Goal: Task Accomplishment & Management: Complete application form

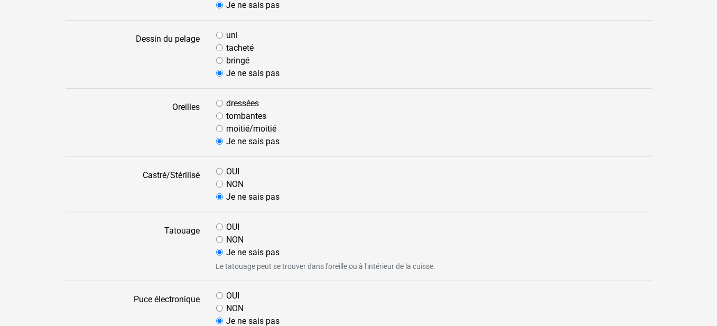
scroll to position [423, 0]
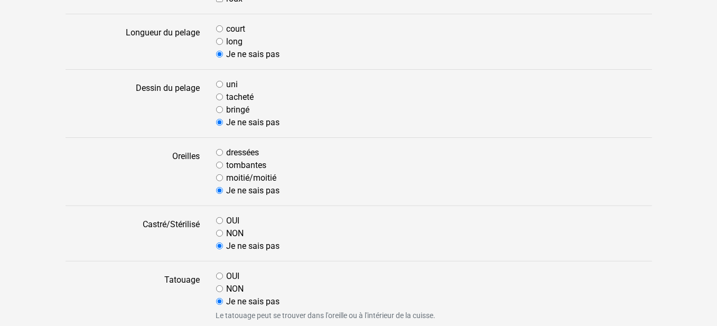
click at [218, 150] on input "dressées" at bounding box center [219, 152] width 7 height 7
radio input "true"
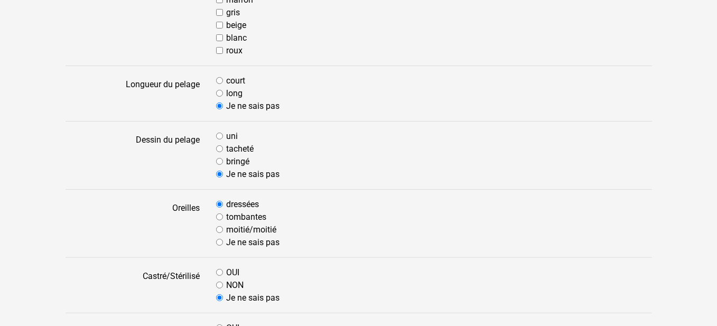
scroll to position [370, 0]
click at [218, 159] on input "bringé" at bounding box center [219, 162] width 7 height 7
radio input "true"
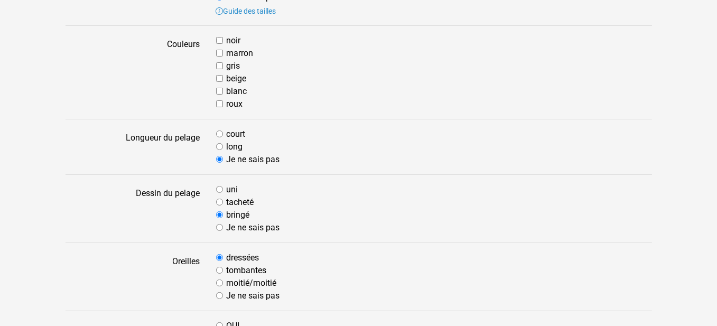
scroll to position [317, 0]
click at [219, 146] on input "long" at bounding box center [219, 147] width 7 height 7
radio input "true"
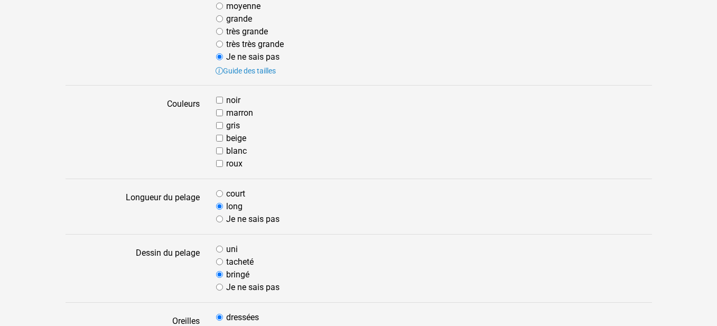
scroll to position [211, 0]
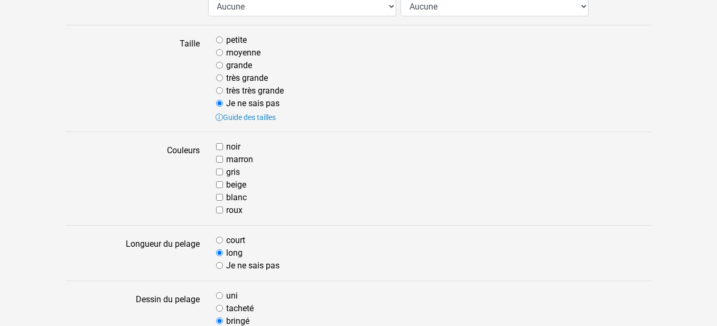
click at [216, 156] on input "marron" at bounding box center [219, 159] width 7 height 7
checkbox input "true"
click at [219, 170] on input "gris" at bounding box center [219, 172] width 7 height 7
checkbox input "true"
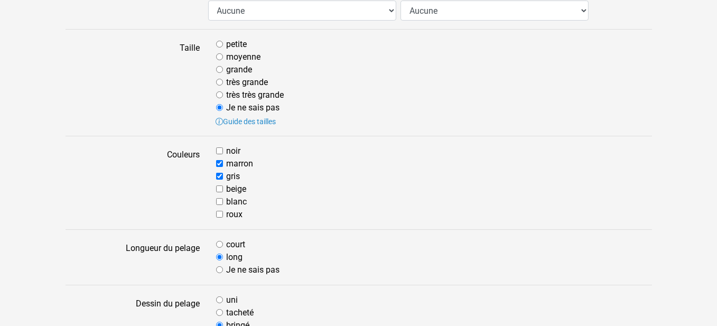
scroll to position [159, 0]
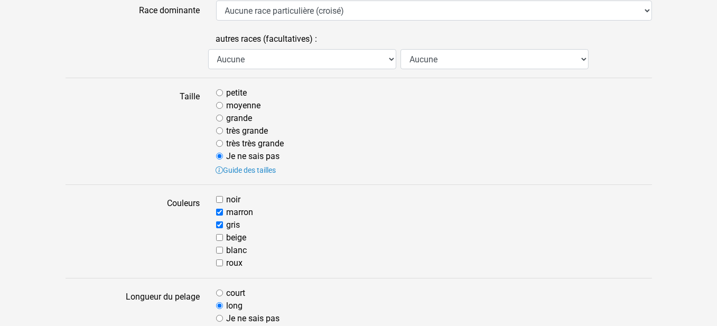
click at [220, 91] on input "petite" at bounding box center [219, 92] width 7 height 7
radio input "true"
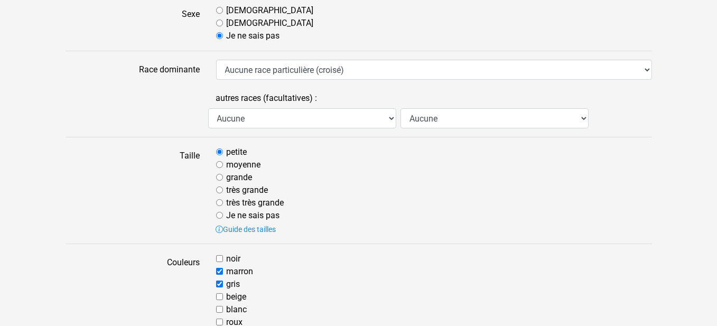
scroll to position [53, 0]
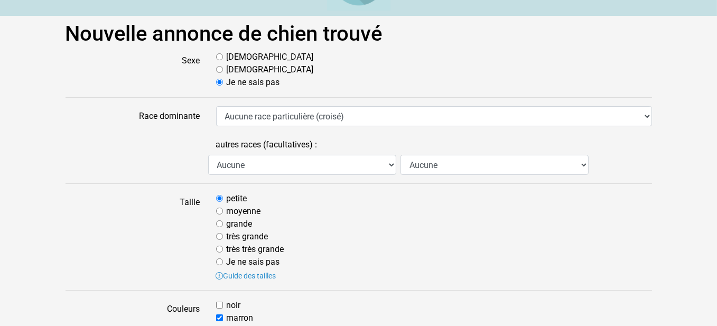
click at [218, 71] on input "Femelle" at bounding box center [219, 69] width 7 height 7
radio input "true"
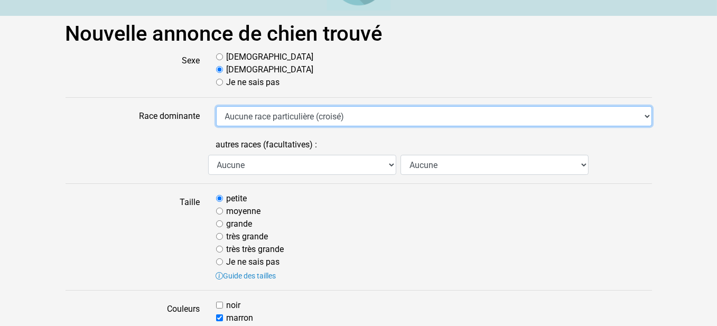
click at [647, 114] on select "Aucune race particulière (croisé) Affenpinscher Airedale Terrier Akita Akita Am…" at bounding box center [434, 116] width 436 height 20
select select "367"
click at [216, 106] on select "Aucune race particulière (croisé) Affenpinscher Airedale Terrier Akita Akita Am…" at bounding box center [434, 116] width 436 height 20
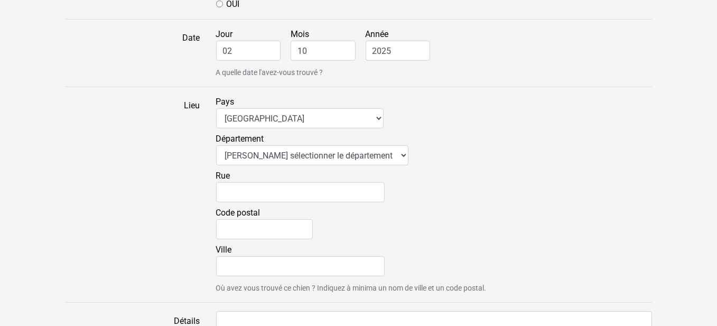
scroll to position [846, 0]
click at [371, 152] on select "Veuillez sélectionner le département 01 - Ain 02 - Aisne 03 - Allier 04 - Alpes…" at bounding box center [312, 155] width 192 height 20
select select "03"
click at [216, 145] on select "Veuillez sélectionner le département 01 - Ain 02 - Aisne 03 - Allier 04 - Alpes…" at bounding box center [312, 155] width 192 height 20
click at [264, 230] on input "Code postal" at bounding box center [264, 229] width 97 height 20
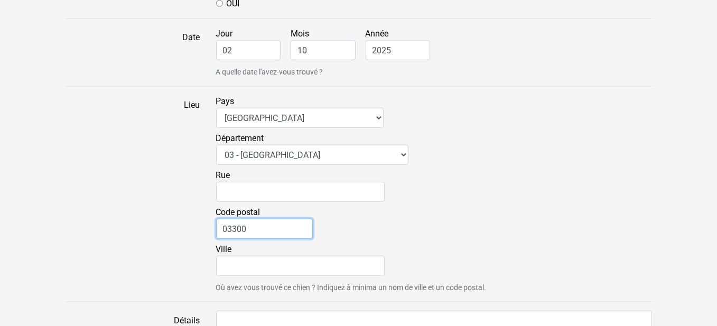
type input "03300"
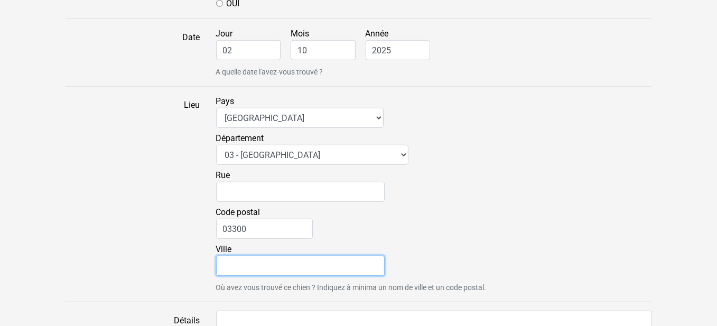
click at [259, 268] on input "Ville" at bounding box center [300, 266] width 169 height 20
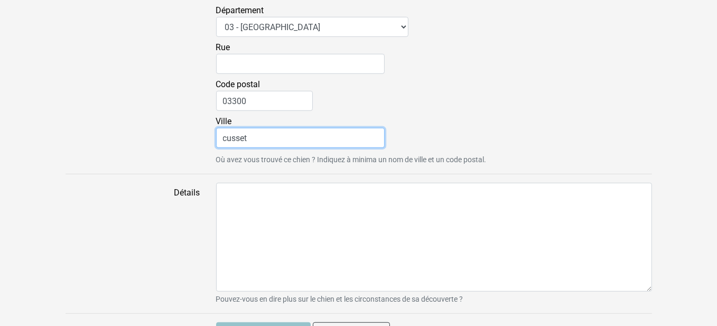
scroll to position [995, 0]
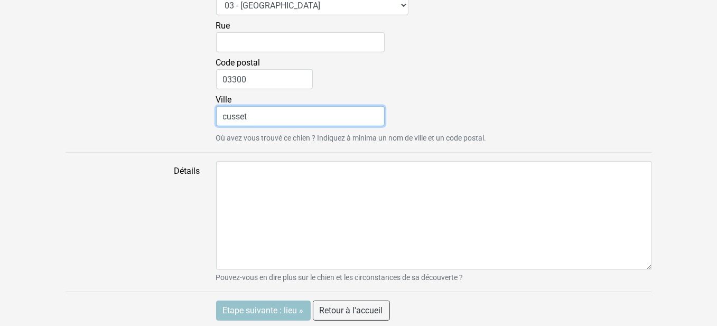
type input "cusset"
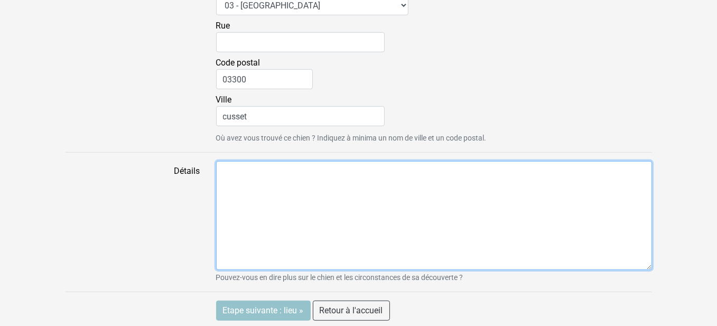
click at [227, 175] on textarea "Détails" at bounding box center [434, 215] width 436 height 109
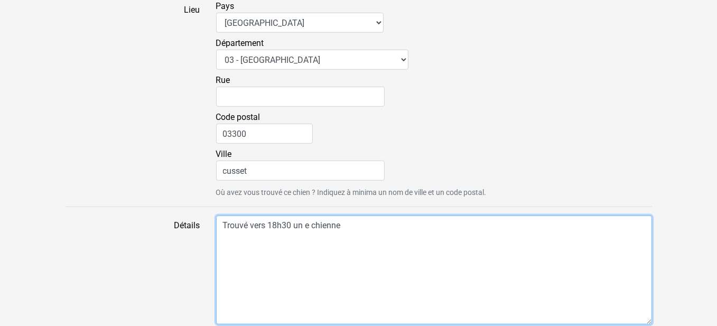
scroll to position [943, 0]
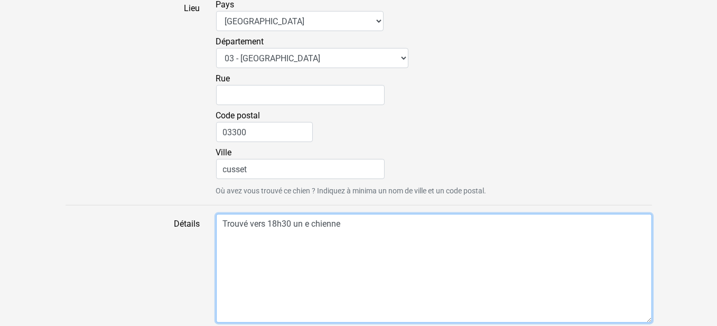
drag, startPoint x: 310, startPoint y: 221, endPoint x: 302, endPoint y: 222, distance: 8.0
click at [302, 222] on textarea "Trouvé vers 18h30 un e chienne" at bounding box center [434, 268] width 436 height 109
click at [342, 220] on textarea "Trouvé vers 18h30 une chienne" at bounding box center [434, 268] width 436 height 109
click at [375, 220] on textarea "Trouvé vers 18h30 une chienne yorksire rond point no" at bounding box center [434, 268] width 436 height 109
click at [436, 221] on textarea "Trouvé vers 18h30 une chienne yorksire au rond point no" at bounding box center [434, 268] width 436 height 109
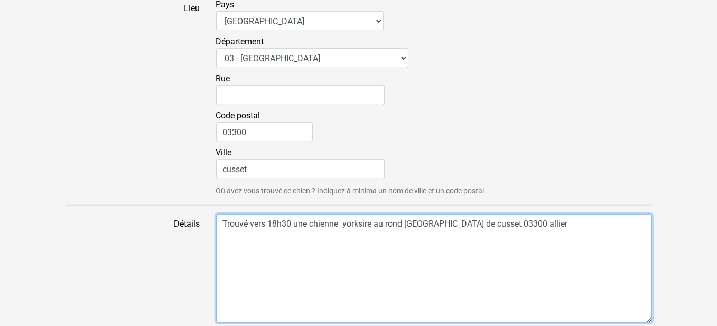
click at [374, 221] on textarea "Trouvé vers 18h30 une chienne yorksire au rond point nord de cusset 03300 allier" at bounding box center [434, 268] width 436 height 109
drag, startPoint x: 400, startPoint y: 248, endPoint x: 382, endPoint y: 240, distance: 20.3
click at [401, 247] on textarea "Trouvé vers 18h30 une chienne yorksire au rond point nord de cusset 03300 allier" at bounding box center [434, 268] width 436 height 109
click at [373, 220] on textarea "Trouvé vers 18h30 une chienne yorksire au rond point nord de cusset 03300 allier" at bounding box center [434, 268] width 436 height 109
click at [376, 220] on textarea "Trouvé vers 18h30 une chienne yorksire au rond point nord de cusset 03300 allier" at bounding box center [434, 268] width 436 height 109
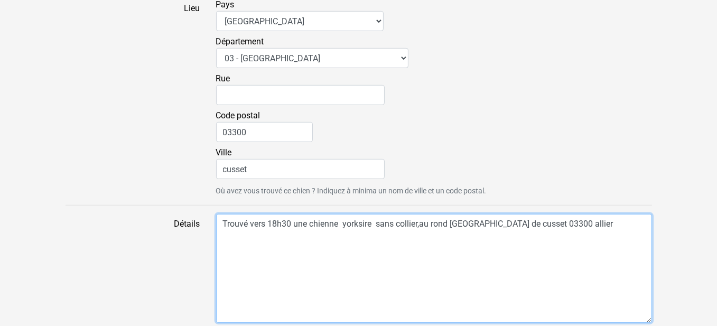
click at [220, 220] on textarea "Trouvé vers 18h30 une chienne yorksire sans collier,au rond point nord de cusse…" at bounding box center [434, 268] width 436 height 109
click at [510, 221] on textarea "Le mercredi 01 octobre Trouvé vers 18h30 une chienne yorksire sans collier,au r…" at bounding box center [434, 268] width 436 height 109
click at [244, 235] on textarea "Le mercredi 01 octobre Trouvé vers 18h30 une chienne yorksire sans collier, au …" at bounding box center [434, 268] width 436 height 109
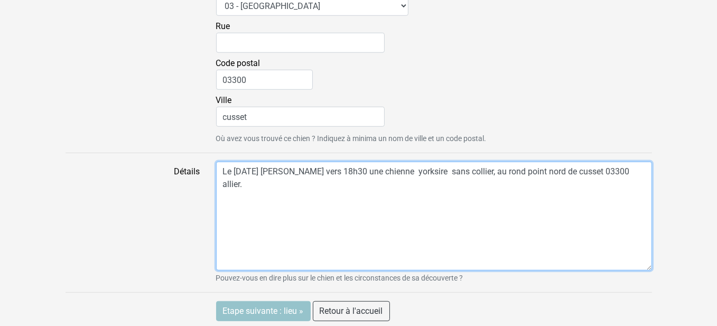
scroll to position [995, 0]
type textarea "Le mercredi 01 octobre Trouvé vers 18h30 une chienne yorksire sans collier, au …"
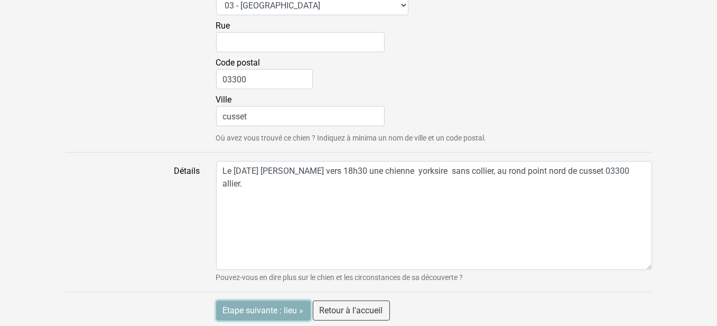
click at [288, 308] on input "Etape suivante : lieu »" at bounding box center [263, 311] width 95 height 20
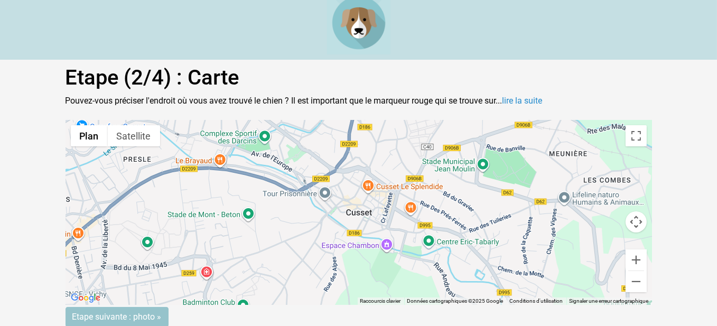
scroll to position [10, 0]
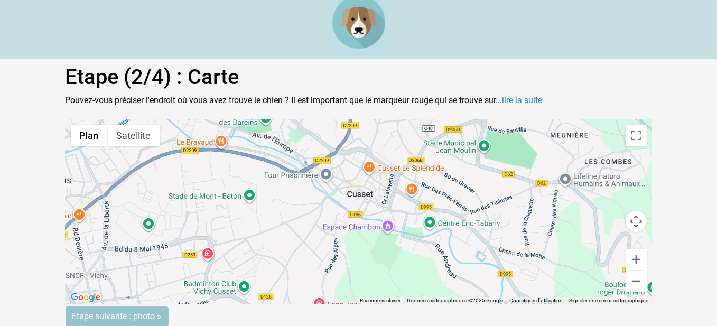
drag, startPoint x: 468, startPoint y: 269, endPoint x: 469, endPoint y: 250, distance: 19.1
click at [469, 250] on div "Pour activer le glissement avec le clavier, appuyez sur Alt+Entrée. Une fois ce…" at bounding box center [359, 211] width 587 height 185
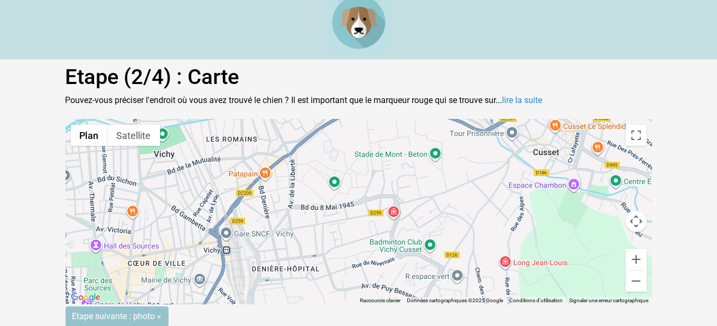
drag, startPoint x: 230, startPoint y: 250, endPoint x: 417, endPoint y: 205, distance: 191.4
click at [417, 205] on div "Pour activer le glissement avec le clavier, appuyez sur Alt+Entrée. Une fois ce…" at bounding box center [359, 211] width 587 height 185
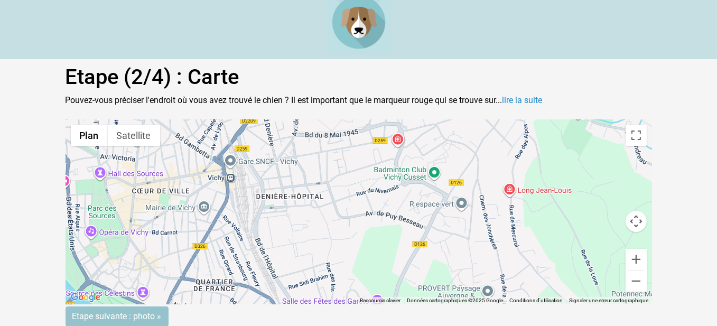
drag, startPoint x: 352, startPoint y: 285, endPoint x: 356, endPoint y: 208, distance: 76.8
click at [356, 208] on div "Pour activer le glissement avec le clavier, appuyez sur Alt+Entrée. Une fois ce…" at bounding box center [359, 211] width 587 height 185
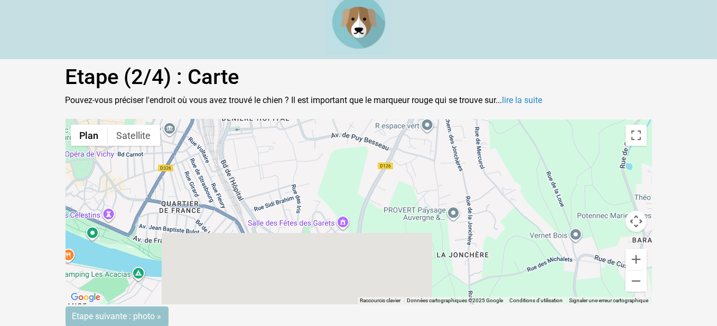
drag, startPoint x: 341, startPoint y: 255, endPoint x: 306, endPoint y: 179, distance: 84.0
click at [306, 179] on div "Pour activer le glissement avec le clavier, appuyez sur Alt+Entrée. Une fois ce…" at bounding box center [359, 211] width 587 height 185
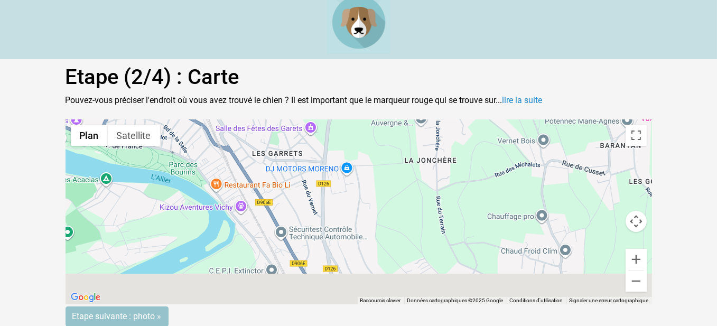
drag, startPoint x: 336, startPoint y: 253, endPoint x: 289, endPoint y: 139, distance: 123.8
click at [289, 139] on div "Pour activer le glissement avec le clavier, appuyez sur Alt+Entrée. Une fois ce…" at bounding box center [359, 211] width 587 height 185
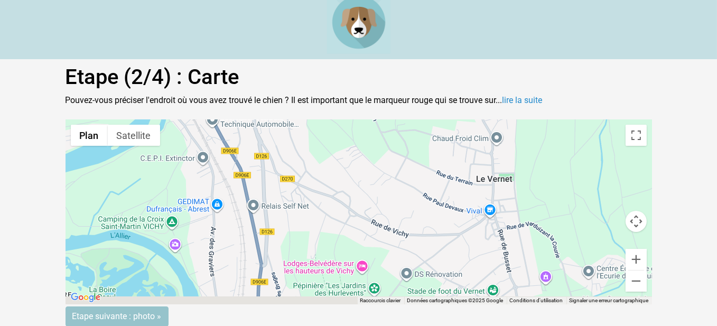
drag, startPoint x: 340, startPoint y: 244, endPoint x: 271, endPoint y: 147, distance: 119.0
click at [272, 148] on div "Pour activer le glissement avec le clavier, appuyez sur Alt+Entrée. Une fois ce…" at bounding box center [359, 211] width 587 height 185
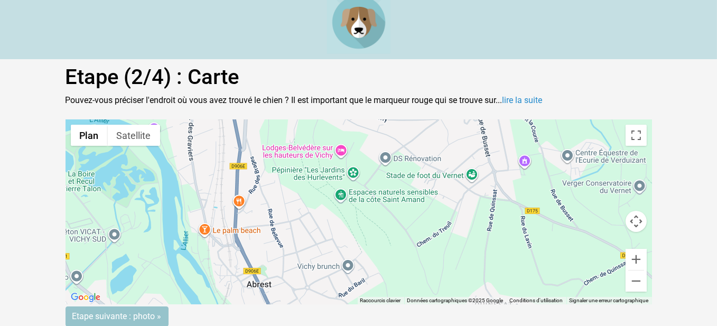
drag, startPoint x: 340, startPoint y: 254, endPoint x: 346, endPoint y: 149, distance: 105.9
click at [346, 149] on div "Pour activer le glissement avec le clavier, appuyez sur Alt+Entrée. Une fois ce…" at bounding box center [359, 211] width 587 height 185
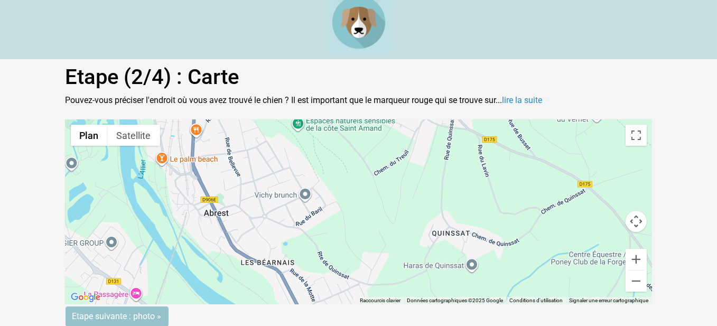
drag, startPoint x: 298, startPoint y: 238, endPoint x: 251, endPoint y: 170, distance: 83.3
click at [251, 170] on div "Pour activer le glissement avec le clavier, appuyez sur Alt+Entrée. Une fois ce…" at bounding box center [359, 211] width 587 height 185
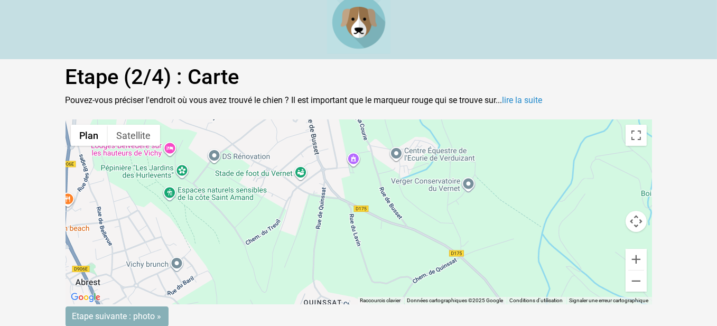
drag, startPoint x: 294, startPoint y: 254, endPoint x: 167, endPoint y: 318, distance: 143.0
click at [173, 326] on html "Etape (2/4) : Carte Pouvez-vous préciser l'endroit où vous avez trouvé le chien…" at bounding box center [358, 158] width 717 height 336
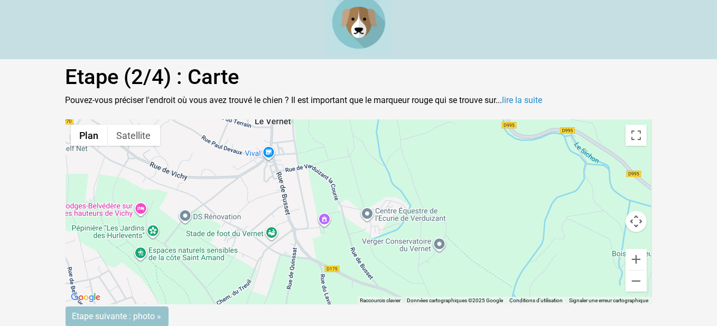
drag, startPoint x: 236, startPoint y: 249, endPoint x: 219, endPoint y: 323, distance: 75.9
click at [222, 323] on form "← Déplacement vers la gauche → Déplacement vers la droite ↑ Déplacement vers le…" at bounding box center [359, 222] width 587 height 207
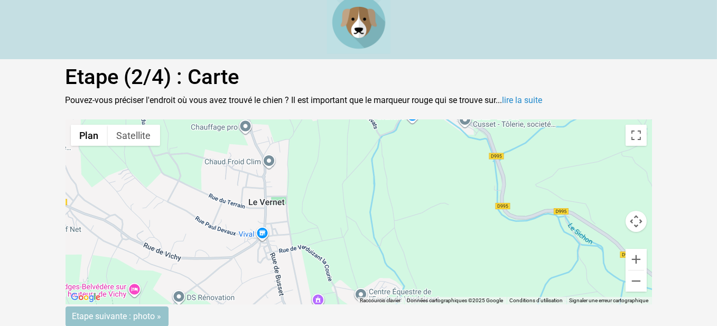
drag, startPoint x: 279, startPoint y: 252, endPoint x: 283, endPoint y: 317, distance: 65.1
click at [283, 317] on form "← Déplacement vers la gauche → Déplacement vers la droite ↑ Déplacement vers le…" at bounding box center [359, 222] width 587 height 207
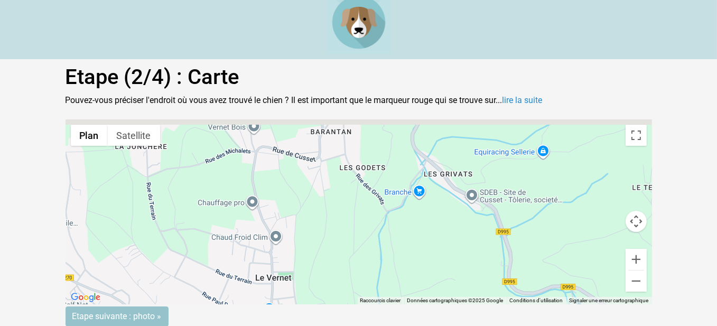
drag, startPoint x: 306, startPoint y: 241, endPoint x: 313, endPoint y: 311, distance: 70.8
click at [313, 311] on form "← Déplacement vers la gauche → Déplacement vers la droite ↑ Déplacement vers le…" at bounding box center [359, 222] width 587 height 207
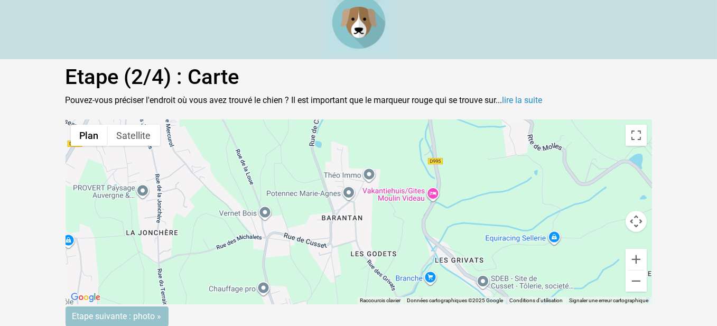
drag, startPoint x: 303, startPoint y: 232, endPoint x: 300, endPoint y: 306, distance: 74.6
click at [313, 307] on form "← Déplacement vers la gauche → Déplacement vers la droite ↑ Déplacement vers le…" at bounding box center [359, 222] width 587 height 207
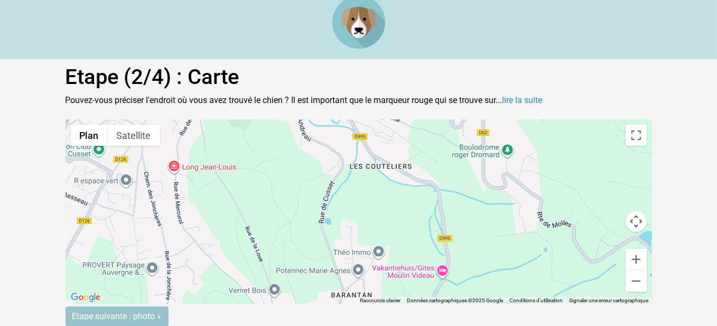
drag, startPoint x: 278, startPoint y: 249, endPoint x: 293, endPoint y: 313, distance: 65.9
click at [293, 312] on form "← Déplacement vers la gauche → Déplacement vers la droite ↑ Déplacement vers le…" at bounding box center [359, 222] width 587 height 207
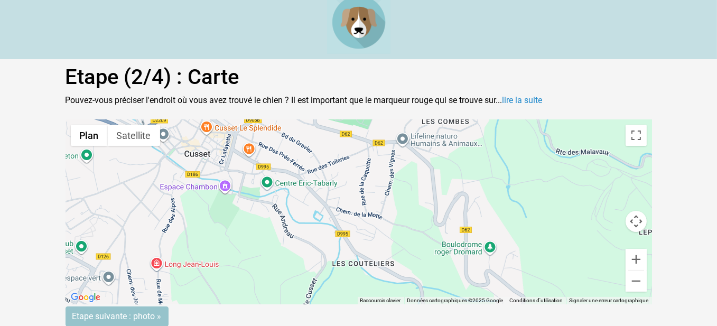
drag, startPoint x: 300, startPoint y: 223, endPoint x: 281, endPoint y: 306, distance: 85.7
click at [281, 306] on form "← Déplacement vers la gauche → Déplacement vers la droite ↑ Déplacement vers le…" at bounding box center [359, 222] width 587 height 207
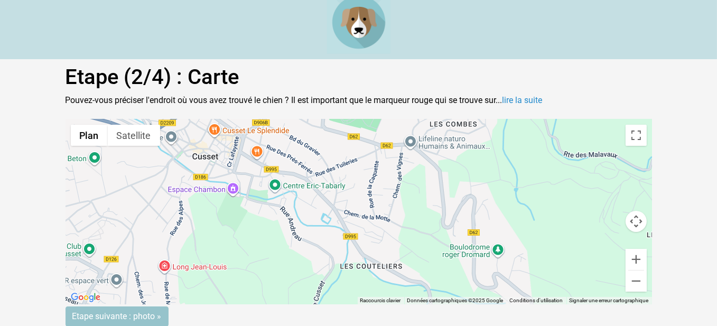
drag, startPoint x: 292, startPoint y: 262, endPoint x: 301, endPoint y: 265, distance: 9.5
click at [301, 265] on div "Pour activer le glissement avec le clavier, appuyez sur Alt+Entrée. Une fois ce…" at bounding box center [359, 211] width 587 height 185
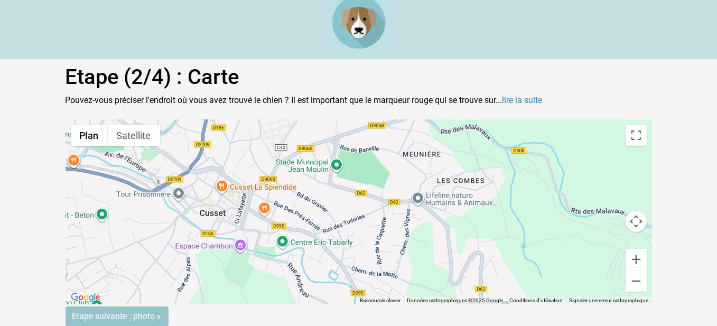
drag, startPoint x: 304, startPoint y: 242, endPoint x: 313, endPoint y: 301, distance: 59.9
click at [313, 301] on div "Pour activer le glissement avec le clavier, appuyez sur Alt+Entrée. Une fois ce…" at bounding box center [359, 211] width 587 height 185
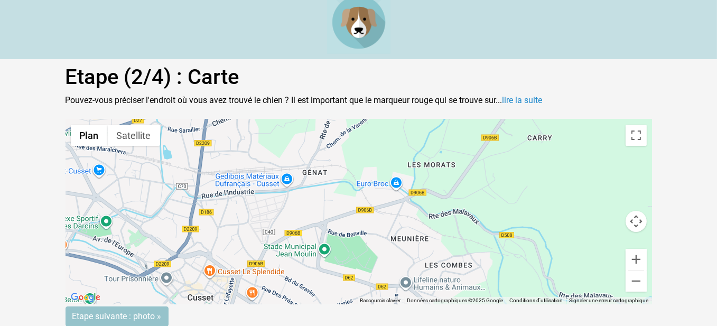
drag, startPoint x: 308, startPoint y: 258, endPoint x: 296, endPoint y: 341, distance: 83.8
click at [296, 326] on html "Etape (2/4) : Carte Pouvez-vous préciser l'endroit où vous avez trouvé le chien…" at bounding box center [358, 158] width 717 height 336
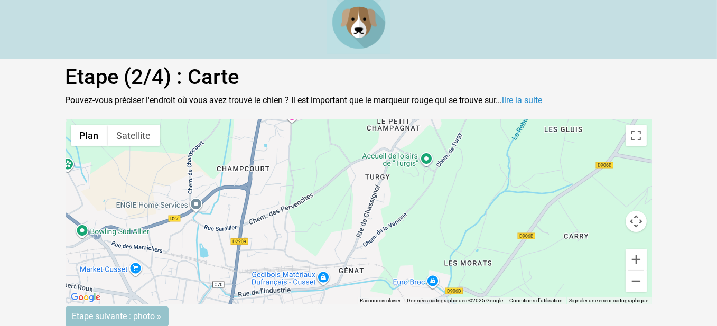
drag, startPoint x: 304, startPoint y: 236, endPoint x: 347, endPoint y: 343, distance: 115.3
click at [347, 326] on html "Etape (2/4) : Carte Pouvez-vous préciser l'endroit où vous avez trouvé le chien…" at bounding box center [358, 158] width 717 height 336
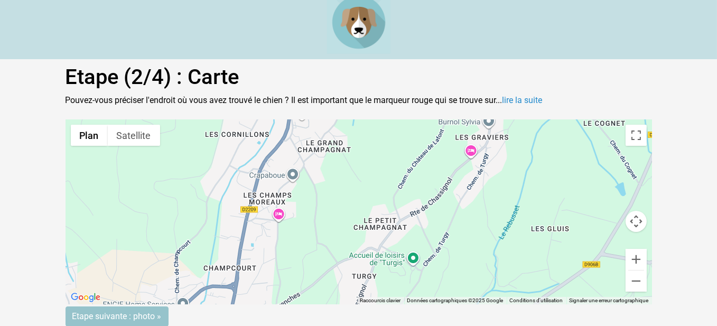
drag, startPoint x: 300, startPoint y: 237, endPoint x: 287, endPoint y: 339, distance: 102.4
click at [287, 326] on html "Etape (2/4) : Carte Pouvez-vous préciser l'endroit où vous avez trouvé le chien…" at bounding box center [358, 158] width 717 height 336
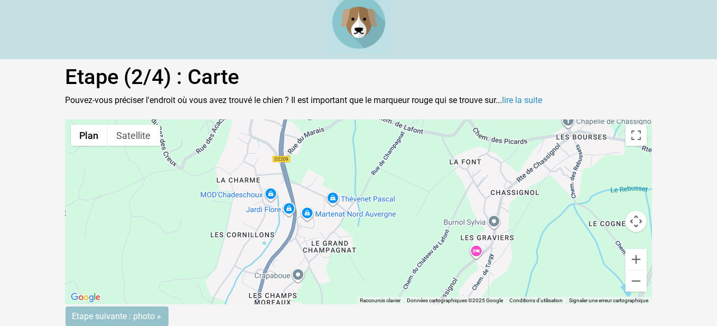
drag, startPoint x: 292, startPoint y: 237, endPoint x: 296, endPoint y: 323, distance: 86.3
click at [295, 326] on html "Etape (2/4) : Carte Pouvez-vous préciser l'endroit où vous avez trouvé le chien…" at bounding box center [358, 158] width 717 height 336
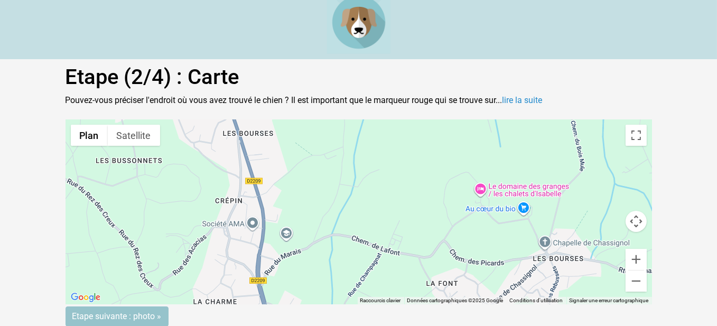
drag, startPoint x: 313, startPoint y: 239, endPoint x: 294, endPoint y: 334, distance: 96.5
click at [294, 326] on html "Etape (2/4) : Carte Pouvez-vous préciser l'endroit où vous avez trouvé le chien…" at bounding box center [358, 158] width 717 height 336
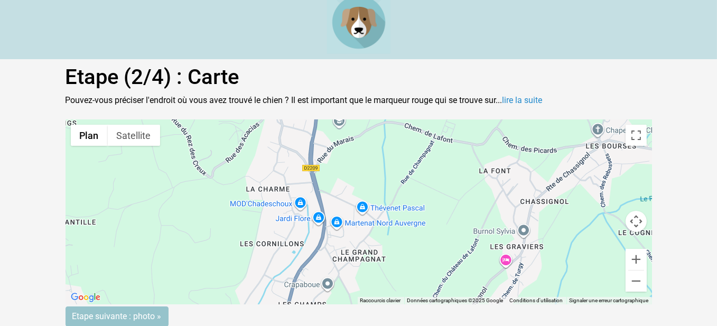
drag, startPoint x: 331, startPoint y: 265, endPoint x: 386, endPoint y: 170, distance: 109.2
click at [386, 170] on div "Pour activer le glissement avec le clavier, appuyez sur Alt+Entrée. Une fois ce…" at bounding box center [359, 211] width 587 height 185
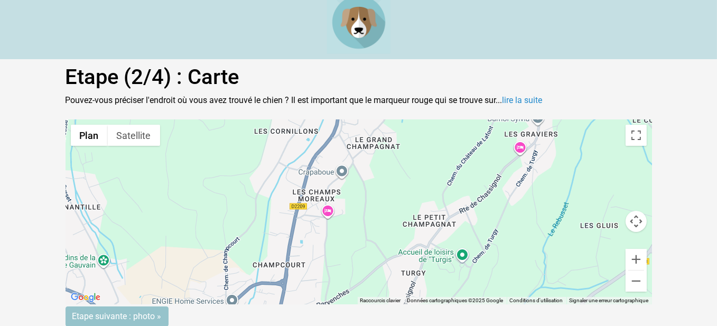
drag, startPoint x: 385, startPoint y: 264, endPoint x: 399, endPoint y: 153, distance: 111.8
click at [399, 153] on div "Pour activer le glissement avec le clavier, appuyez sur Alt+Entrée. Une fois ce…" at bounding box center [359, 211] width 587 height 185
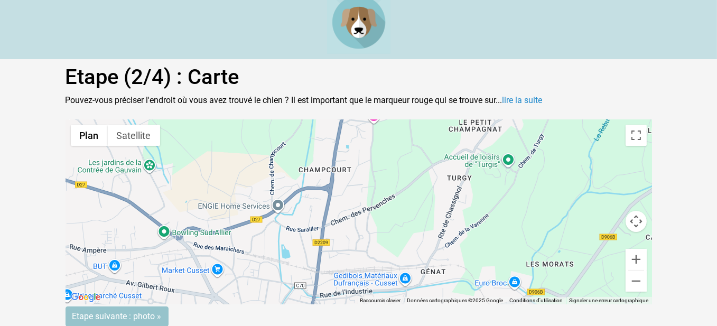
drag, startPoint x: 361, startPoint y: 237, endPoint x: 405, endPoint y: 142, distance: 104.5
click at [405, 142] on div "Pour activer le glissement avec le clavier, appuyez sur Alt+Entrée. Une fois ce…" at bounding box center [359, 211] width 587 height 185
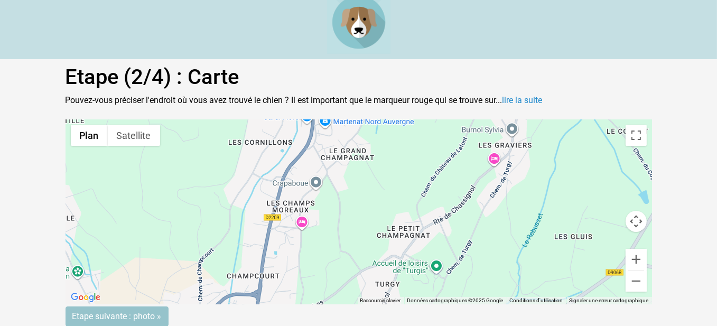
drag, startPoint x: 355, startPoint y: 235, endPoint x: 281, endPoint y: 342, distance: 129.9
click at [281, 326] on html "Etape (2/4) : Carte Pouvez-vous préciser l'endroit où vous avez trouvé le chien…" at bounding box center [358, 158] width 717 height 336
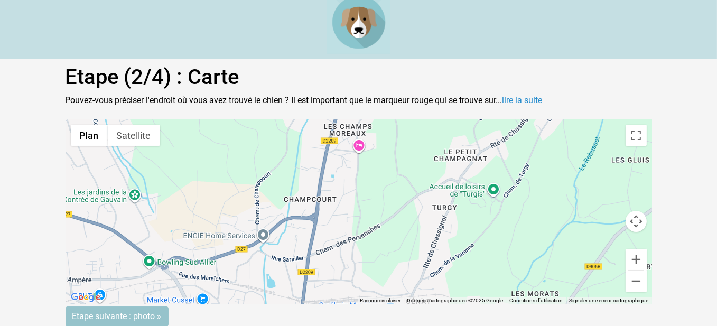
drag, startPoint x: 300, startPoint y: 260, endPoint x: 362, endPoint y: 178, distance: 103.0
click at [362, 178] on div "Pour activer le glissement avec le clavier, appuyez sur Alt+Entrée. Une fois ce…" at bounding box center [359, 211] width 587 height 185
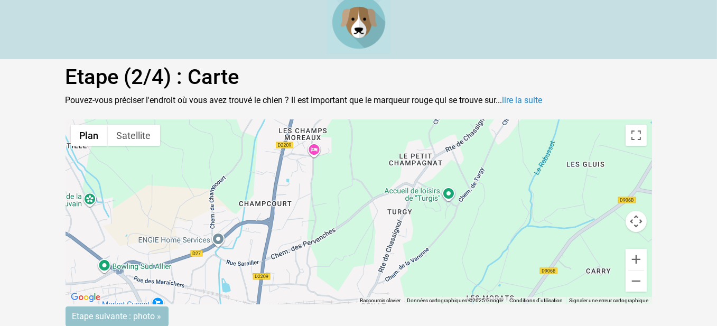
drag, startPoint x: 337, startPoint y: 277, endPoint x: 289, endPoint y: 289, distance: 49.0
click at [290, 289] on div "Pour activer le glissement avec le clavier, appuyez sur Alt+Entrée. Une fois ce…" at bounding box center [359, 211] width 587 height 185
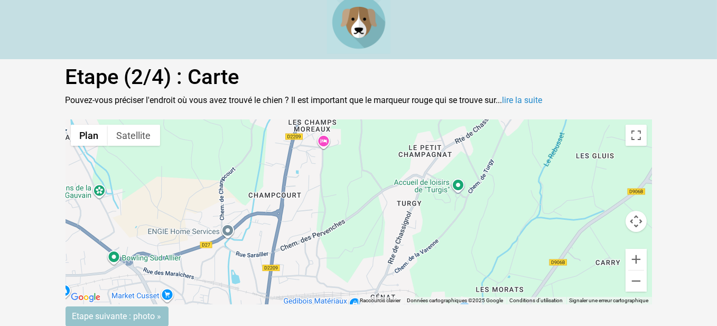
drag, startPoint x: 396, startPoint y: 236, endPoint x: 410, endPoint y: 220, distance: 20.9
click at [410, 220] on div "Pour activer le glissement avec le clavier, appuyez sur Alt+Entrée. Une fois ce…" at bounding box center [359, 211] width 587 height 185
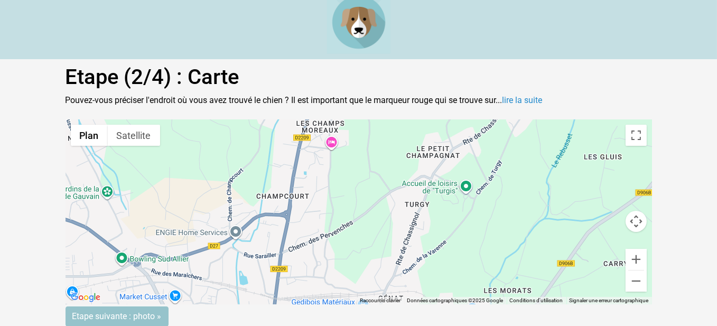
click at [287, 217] on div "Pour activer le glissement avec le clavier, appuyez sur Alt+Entrée. Une fois ce…" at bounding box center [359, 211] width 587 height 185
click at [286, 215] on div "Pour activer le glissement avec le clavier, appuyez sur Alt+Entrée. Une fois ce…" at bounding box center [359, 211] width 587 height 185
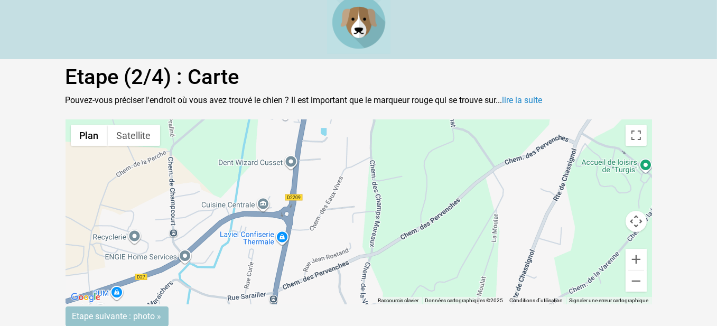
scroll to position [0, 0]
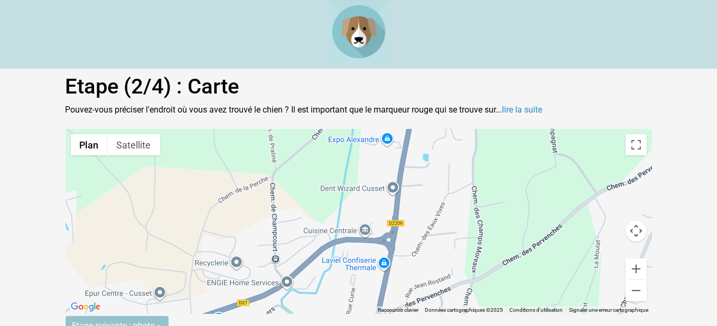
drag, startPoint x: 435, startPoint y: 225, endPoint x: 451, endPoint y: 204, distance: 26.8
click at [501, 196] on div "Pour activer le glissement avec le clavier, appuyez sur Alt+Entrée. Une fois ce…" at bounding box center [359, 221] width 587 height 185
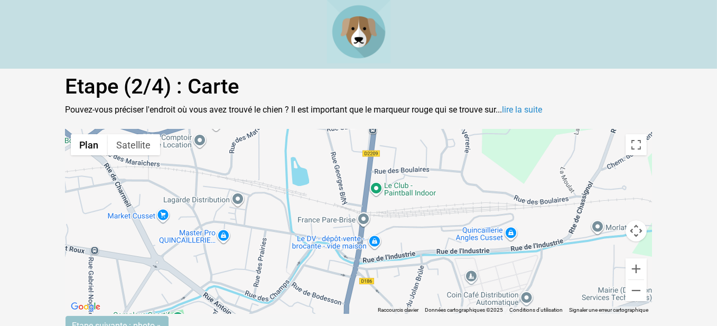
drag, startPoint x: 368, startPoint y: 281, endPoint x: 420, endPoint y: 167, distance: 125.2
click at [420, 167] on div "Pour activer le glissement avec le clavier, appuyez sur Alt+Entrée. Une fois ce…" at bounding box center [359, 221] width 587 height 185
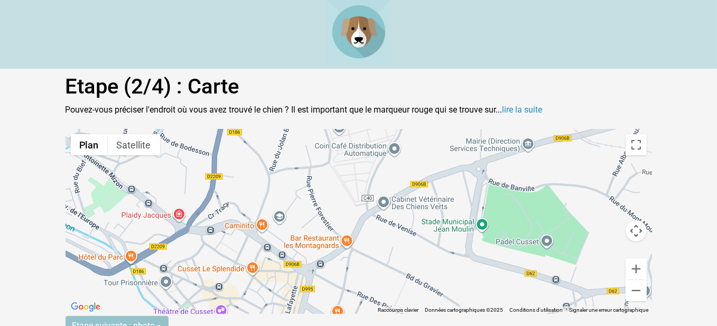
drag, startPoint x: 345, startPoint y: 270, endPoint x: 260, endPoint y: 127, distance: 166.2
click at [259, 128] on div "Etape (2/4) : Carte Pouvez-vous préciser l'endroit où vous avez trouvé le chien…" at bounding box center [359, 205] width 603 height 262
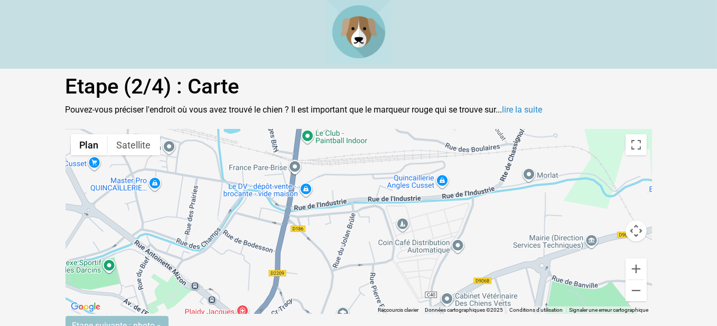
drag, startPoint x: 301, startPoint y: 298, endPoint x: 309, endPoint y: 151, distance: 147.2
click at [309, 161] on gmp-advanced-marker at bounding box center [309, 161] width 0 height 0
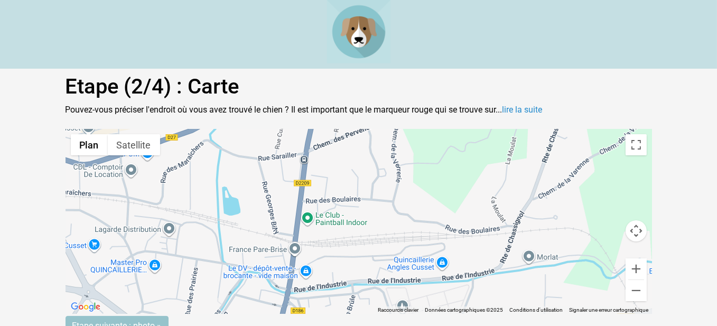
drag, startPoint x: 307, startPoint y: 161, endPoint x: 316, endPoint y: 195, distance: 34.5
click at [312, 186] on gmp-advanced-marker at bounding box center [312, 186] width 0 height 0
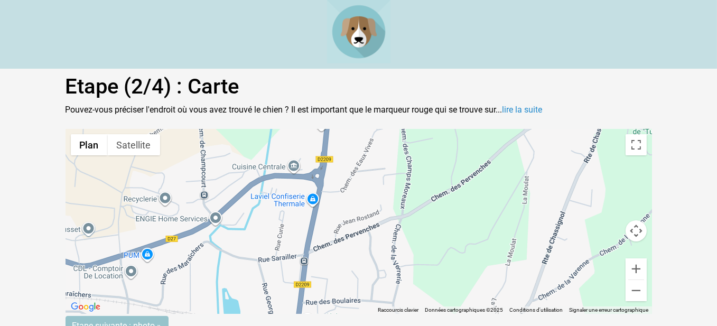
drag, startPoint x: 317, startPoint y: 196, endPoint x: 327, endPoint y: 170, distance: 28.1
click at [326, 169] on div "Pour naviguer, appuyez sur les touches fléchées. Pour activer le glissement ave…" at bounding box center [359, 221] width 587 height 185
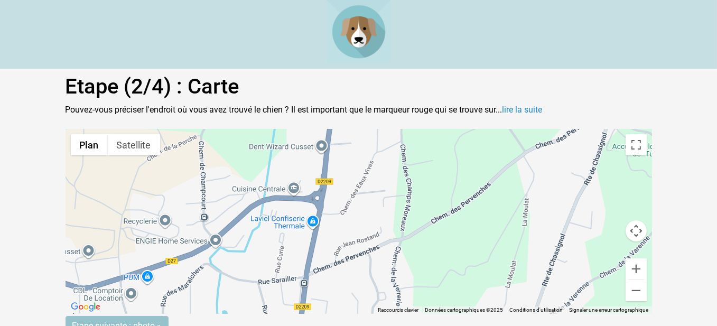
drag, startPoint x: 322, startPoint y: 169, endPoint x: 317, endPoint y: 195, distance: 26.5
click at [317, 200] on gmp-advanced-marker at bounding box center [317, 200] width 0 height 0
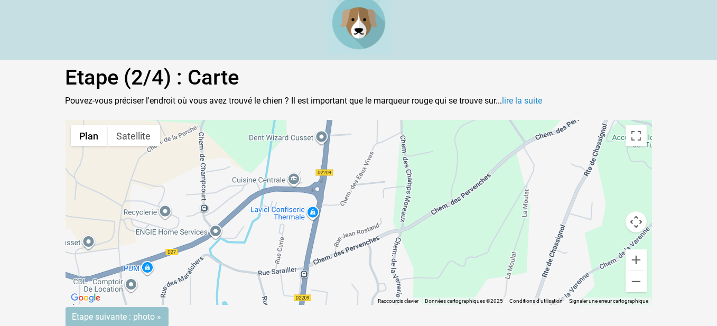
scroll to position [10, 0]
click at [134, 309] on input "Etape suivante : photo »" at bounding box center [117, 317] width 103 height 20
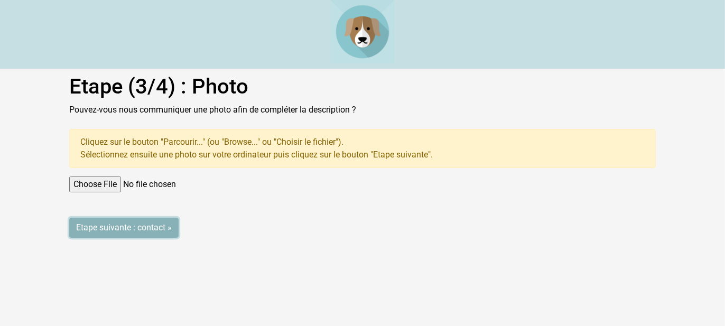
click at [155, 228] on input "Etape suivante : contact »" at bounding box center [123, 228] width 109 height 20
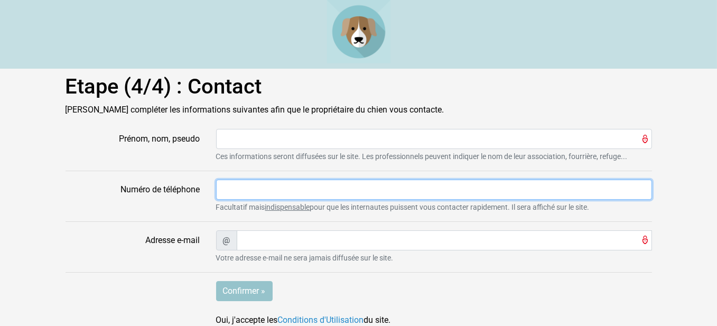
click at [255, 191] on input "Numéro de téléphone" at bounding box center [434, 190] width 436 height 20
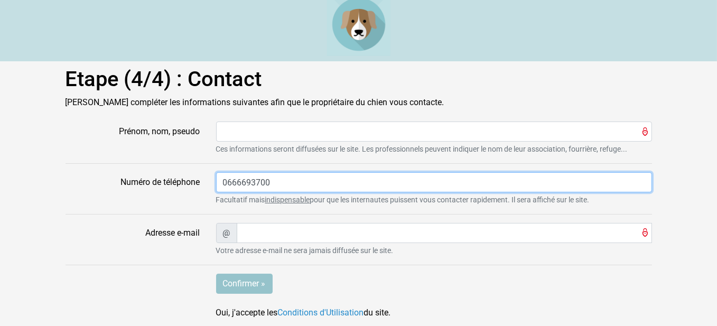
scroll to position [8, 0]
type input "0666693700"
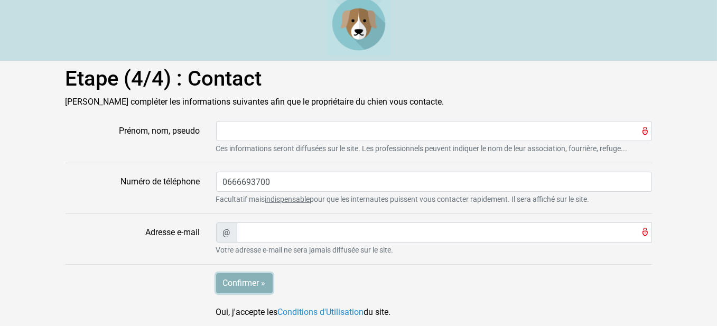
click at [255, 279] on input "Confirmer »" at bounding box center [244, 283] width 57 height 20
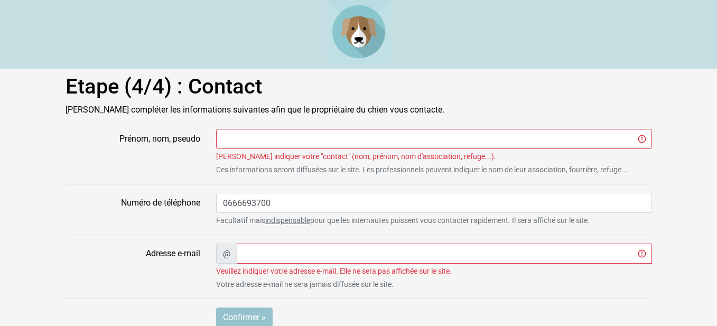
scroll to position [34, 0]
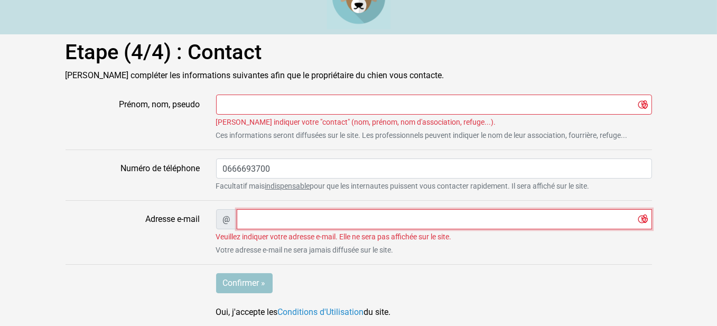
click at [287, 220] on input "Adresse e-mail" at bounding box center [445, 219] width 416 height 20
type input "[EMAIL_ADDRESS][DOMAIN_NAME]"
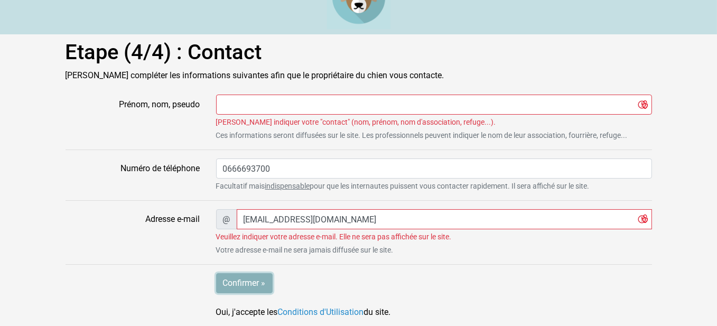
click at [257, 283] on input "Confirmer »" at bounding box center [244, 283] width 57 height 20
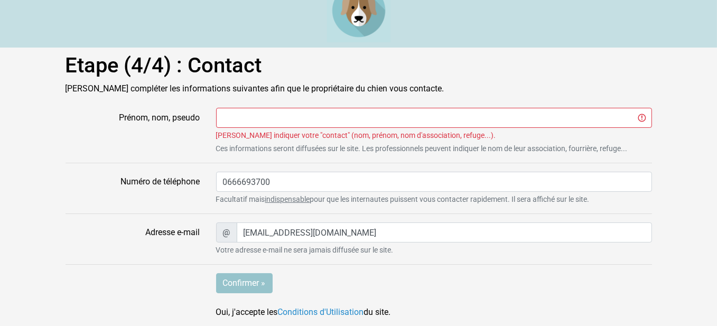
scroll to position [21, 0]
click at [333, 309] on link "Conditions d'Utilisation" at bounding box center [321, 312] width 86 height 10
